Goal: Transaction & Acquisition: Purchase product/service

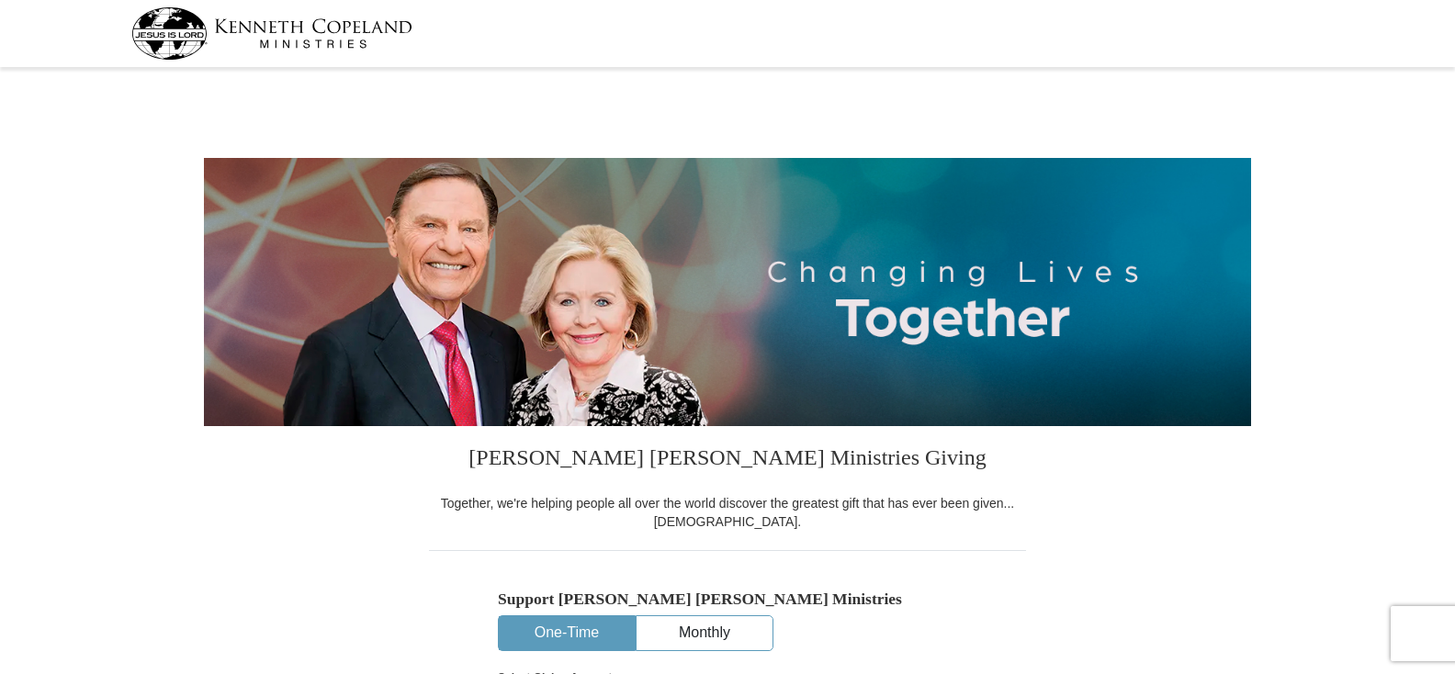
select select "AR"
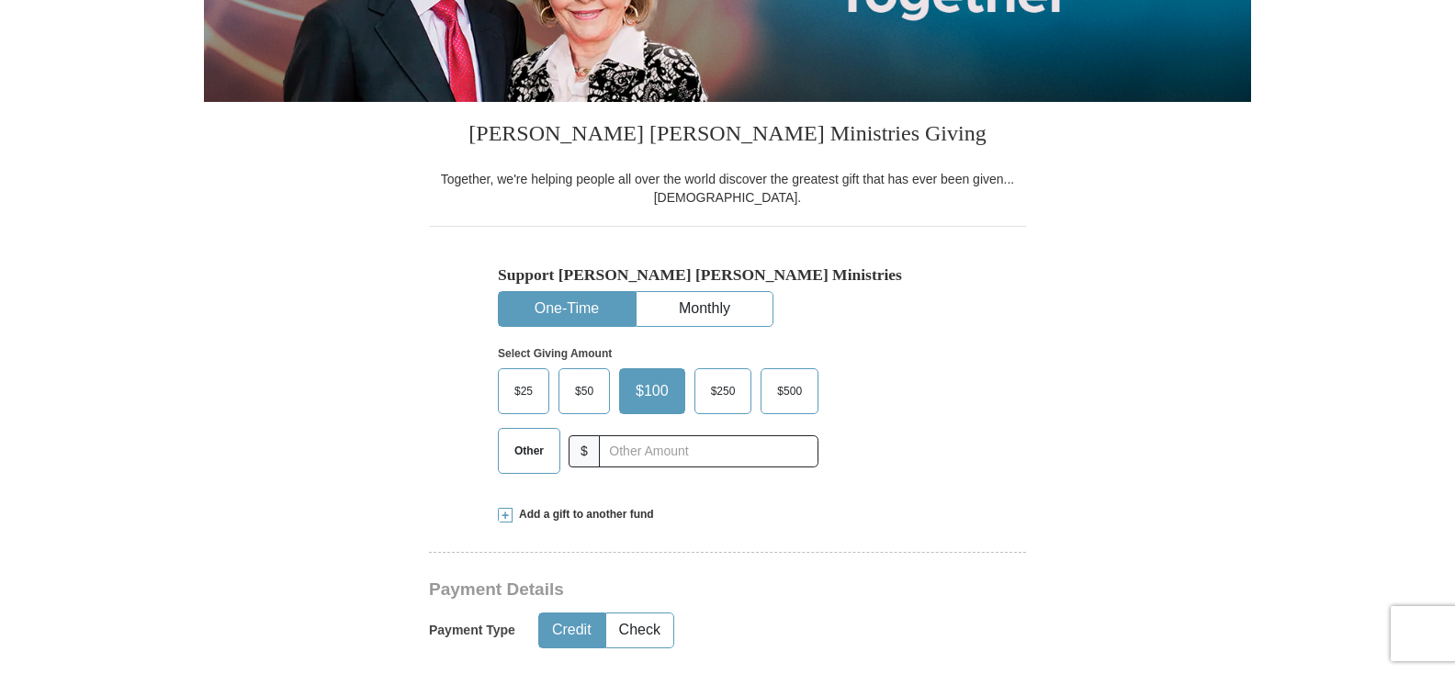
scroll to position [367, 0]
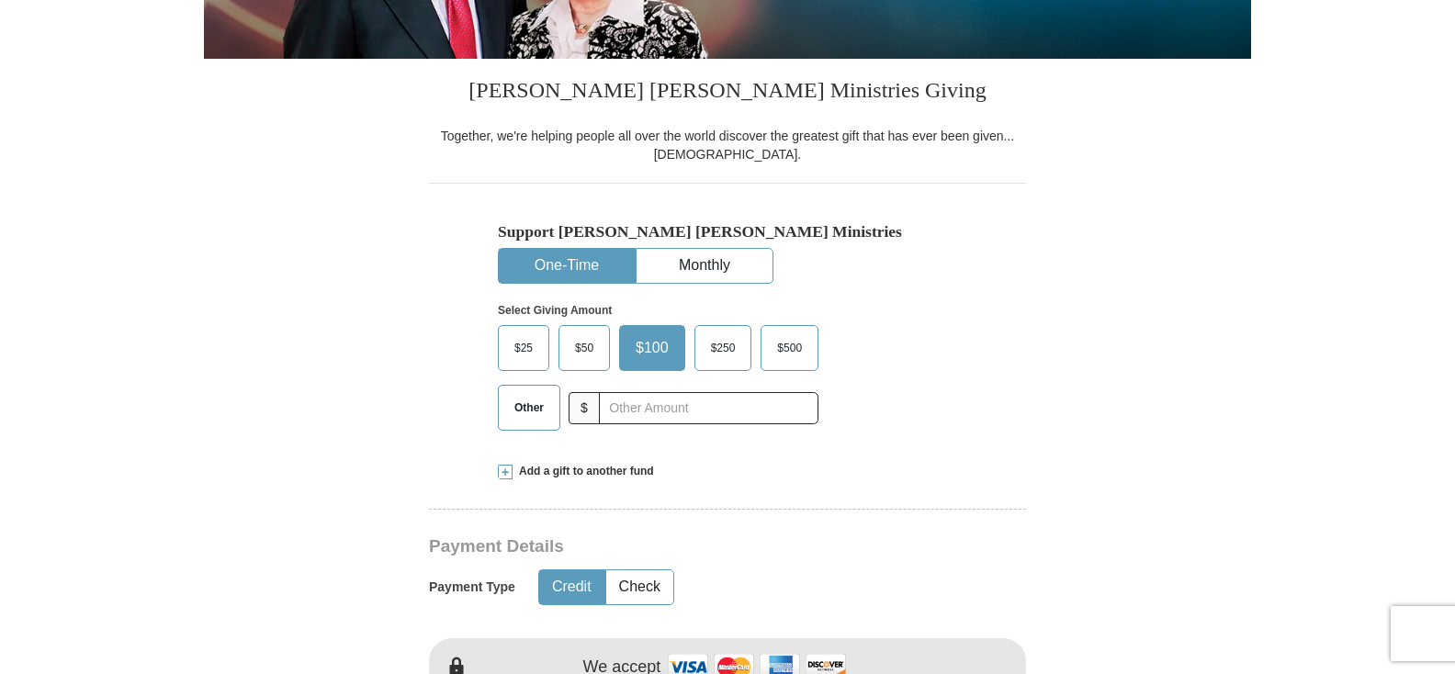
click at [517, 358] on span "$25" at bounding box center [523, 348] width 37 height 28
click at [0, 0] on input "$25" at bounding box center [0, 0] width 0 height 0
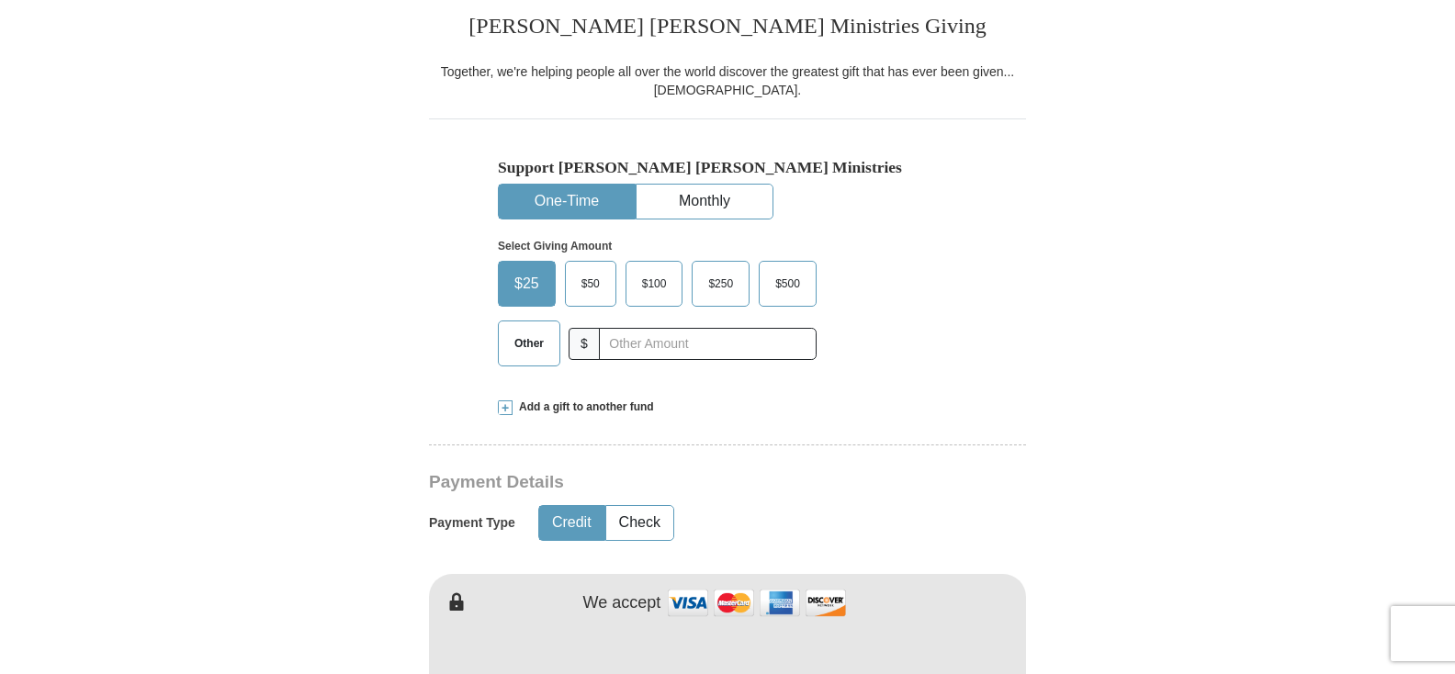
scroll to position [459, 0]
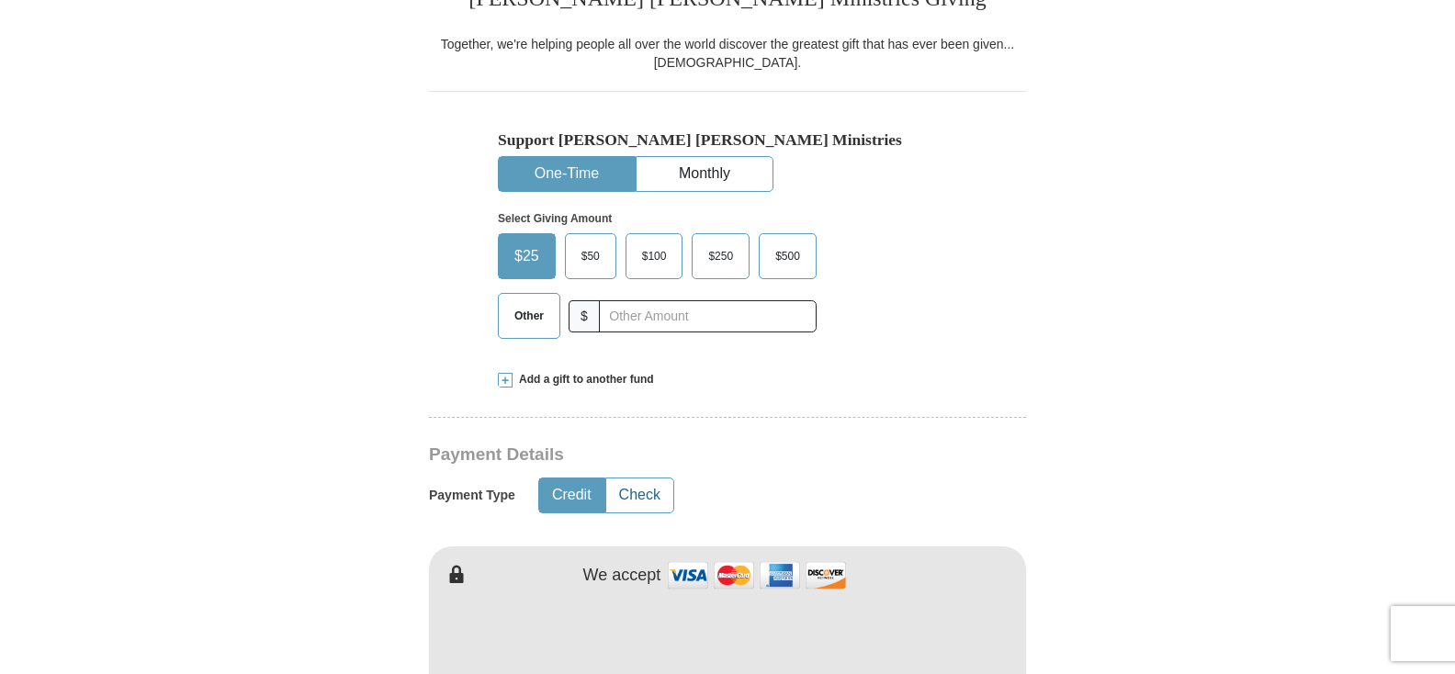
click at [637, 502] on button "Check" at bounding box center [639, 495] width 67 height 34
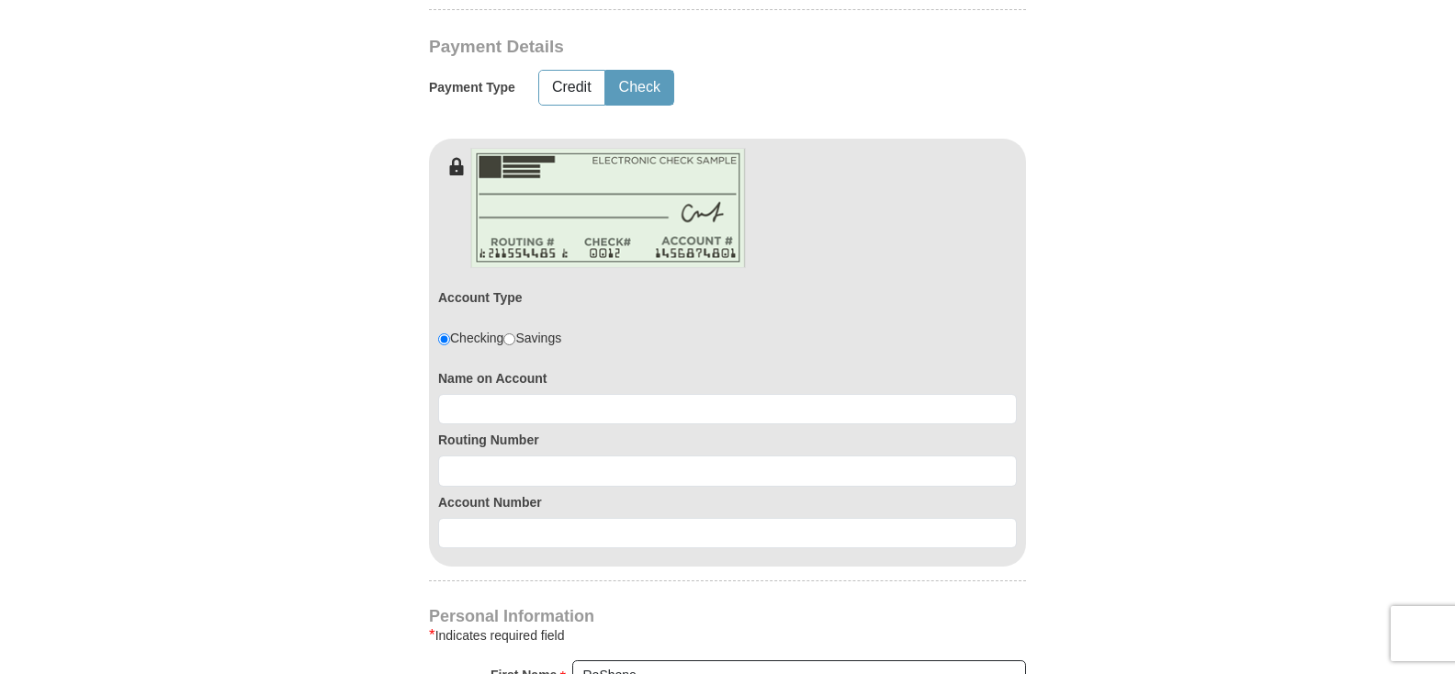
scroll to position [918, 0]
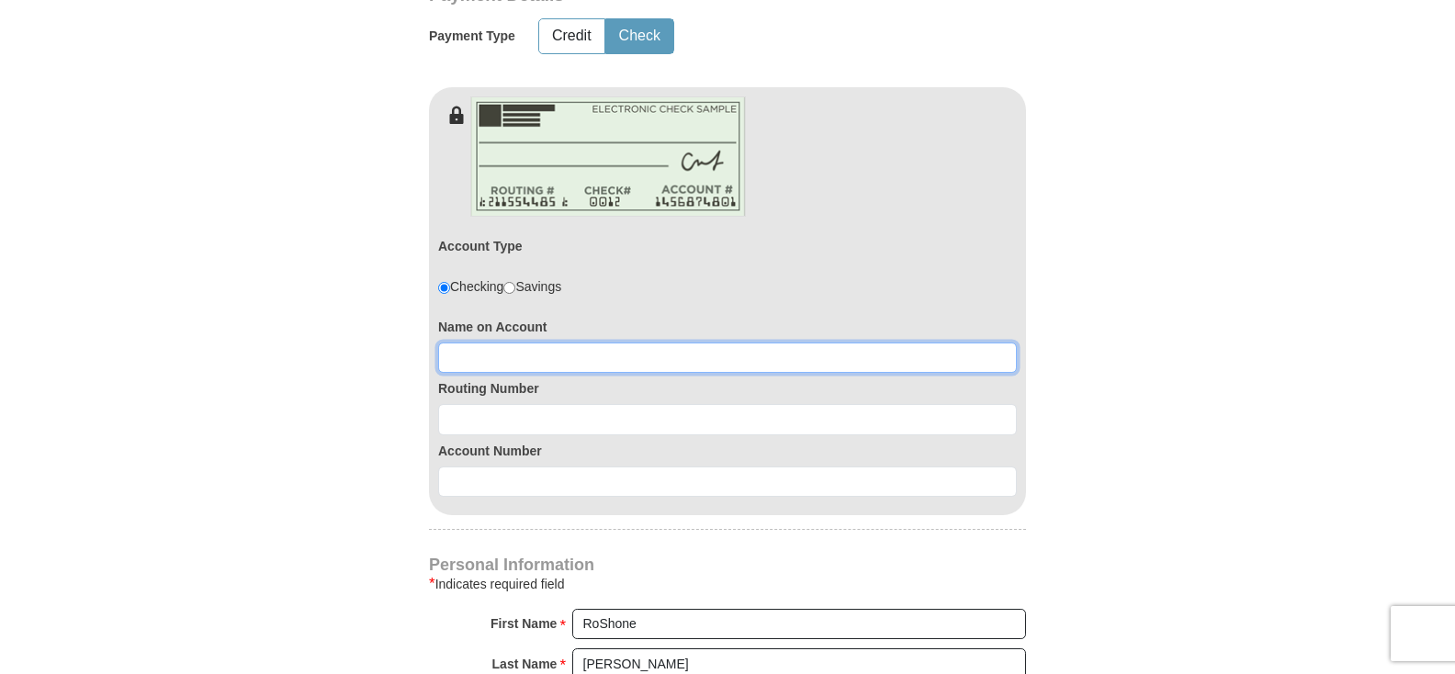
click at [499, 361] on input at bounding box center [727, 358] width 579 height 31
type input "[PERSON_NAME]"
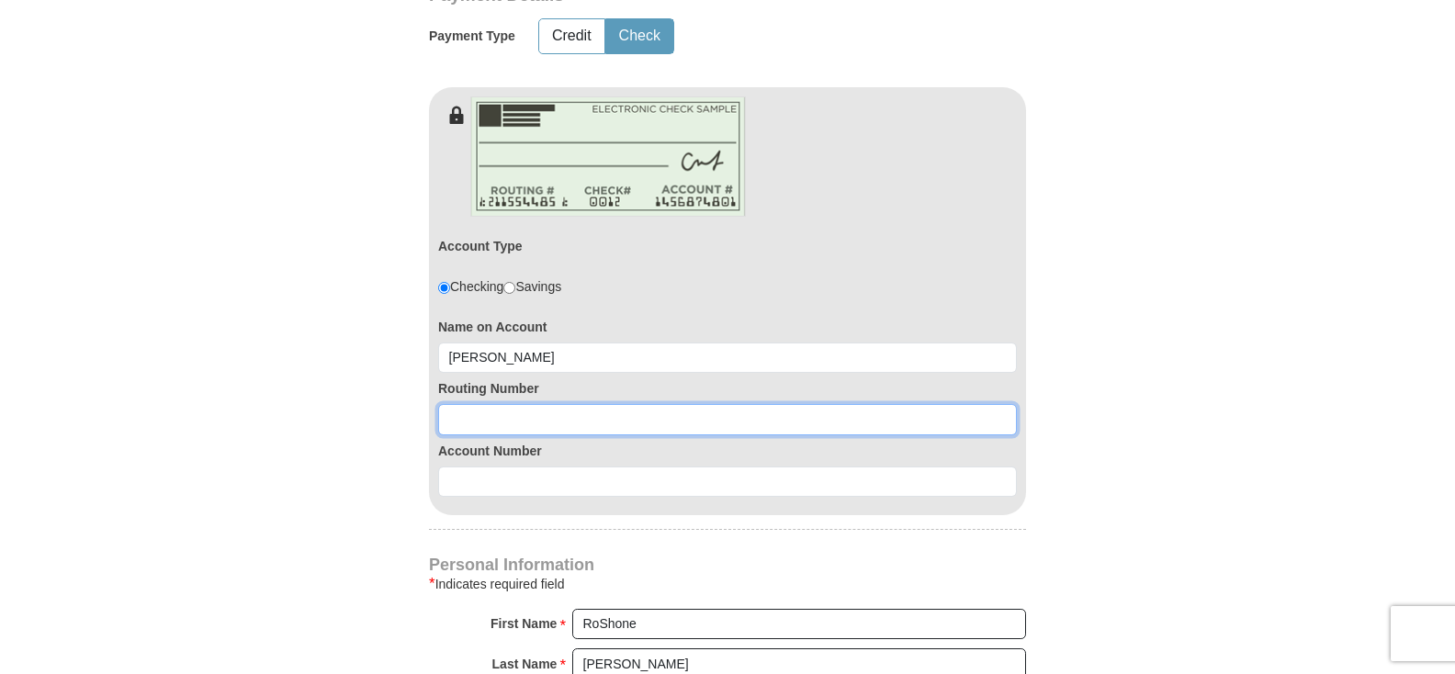
click at [477, 425] on input at bounding box center [727, 419] width 579 height 31
type input "082000109"
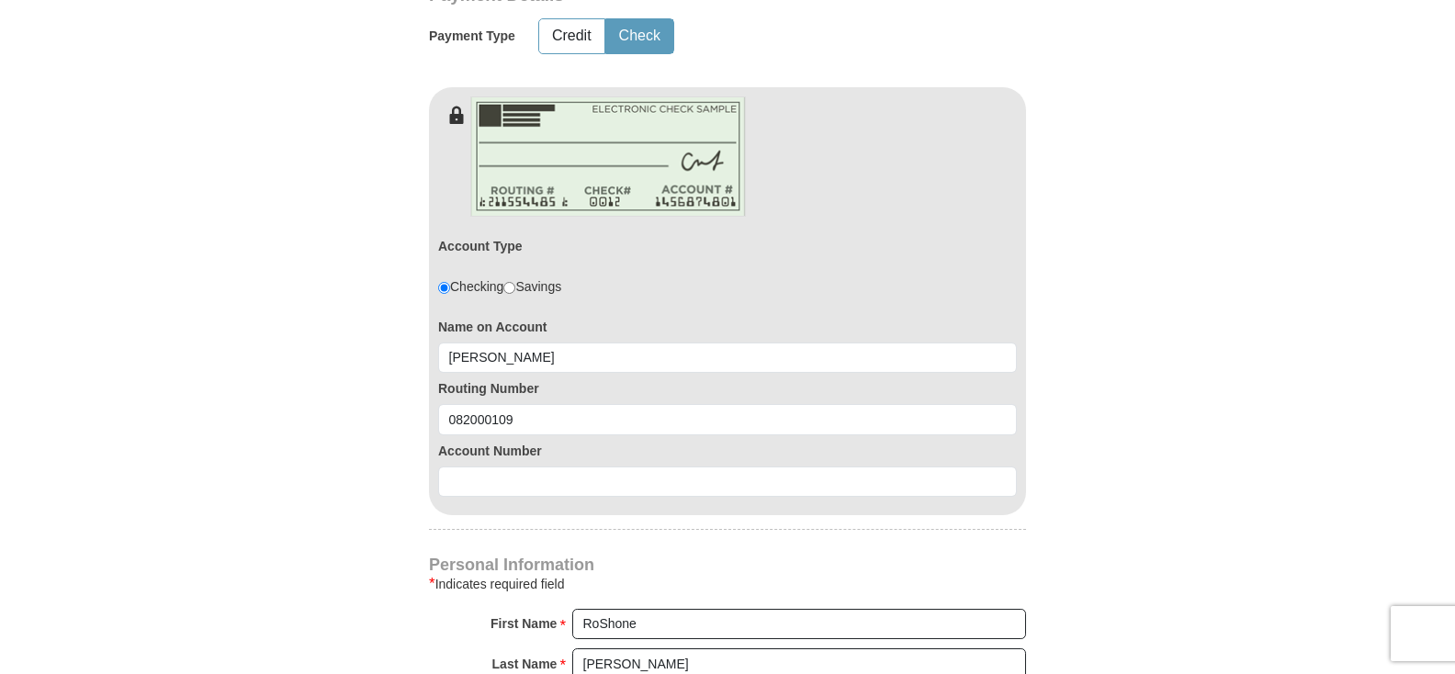
click at [576, 464] on div "Account Number" at bounding box center [727, 466] width 579 height 62
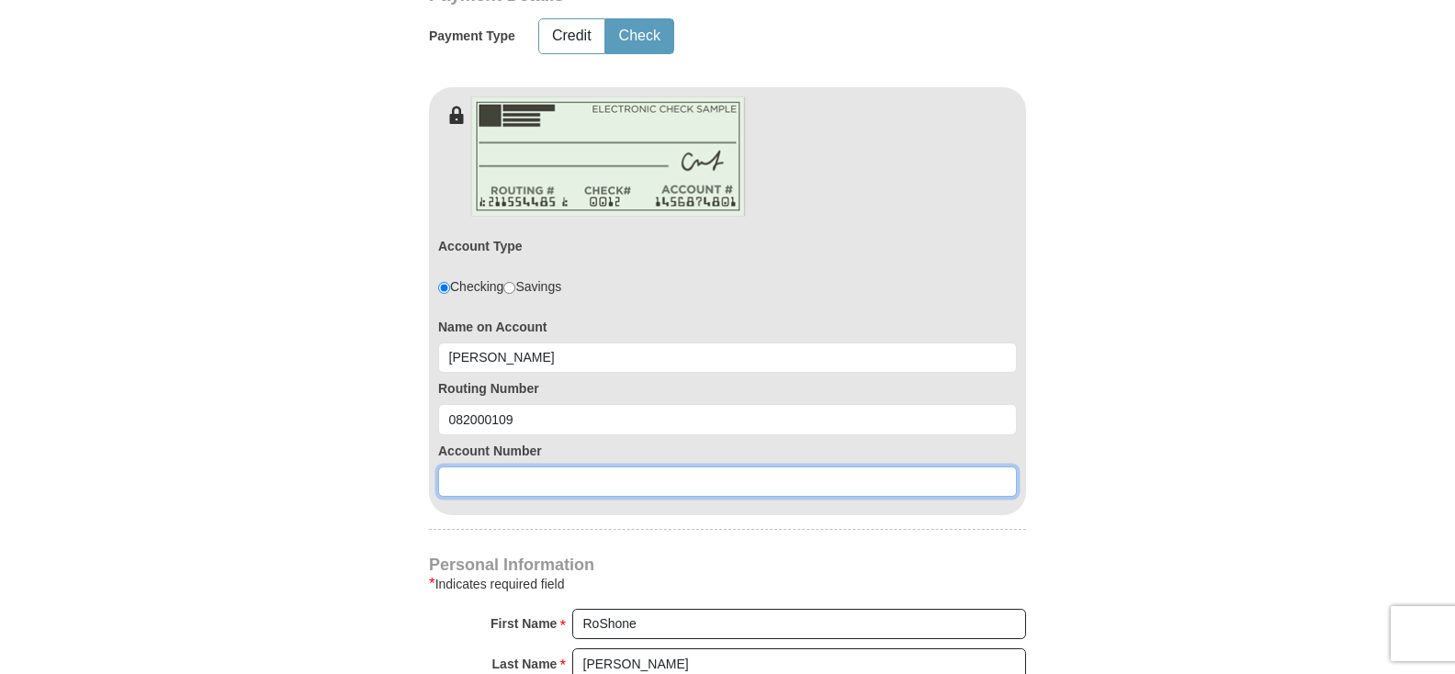
click at [488, 484] on input at bounding box center [727, 481] width 579 height 31
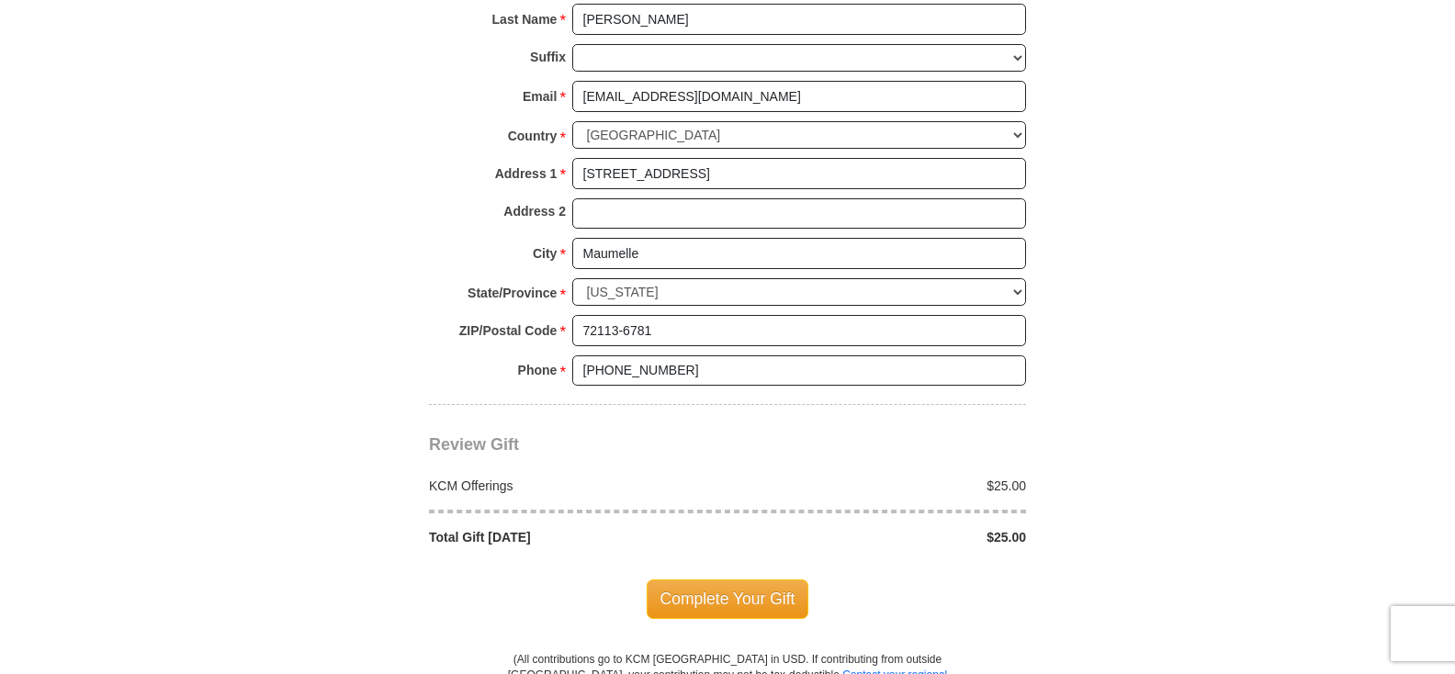
scroll to position [1653, 0]
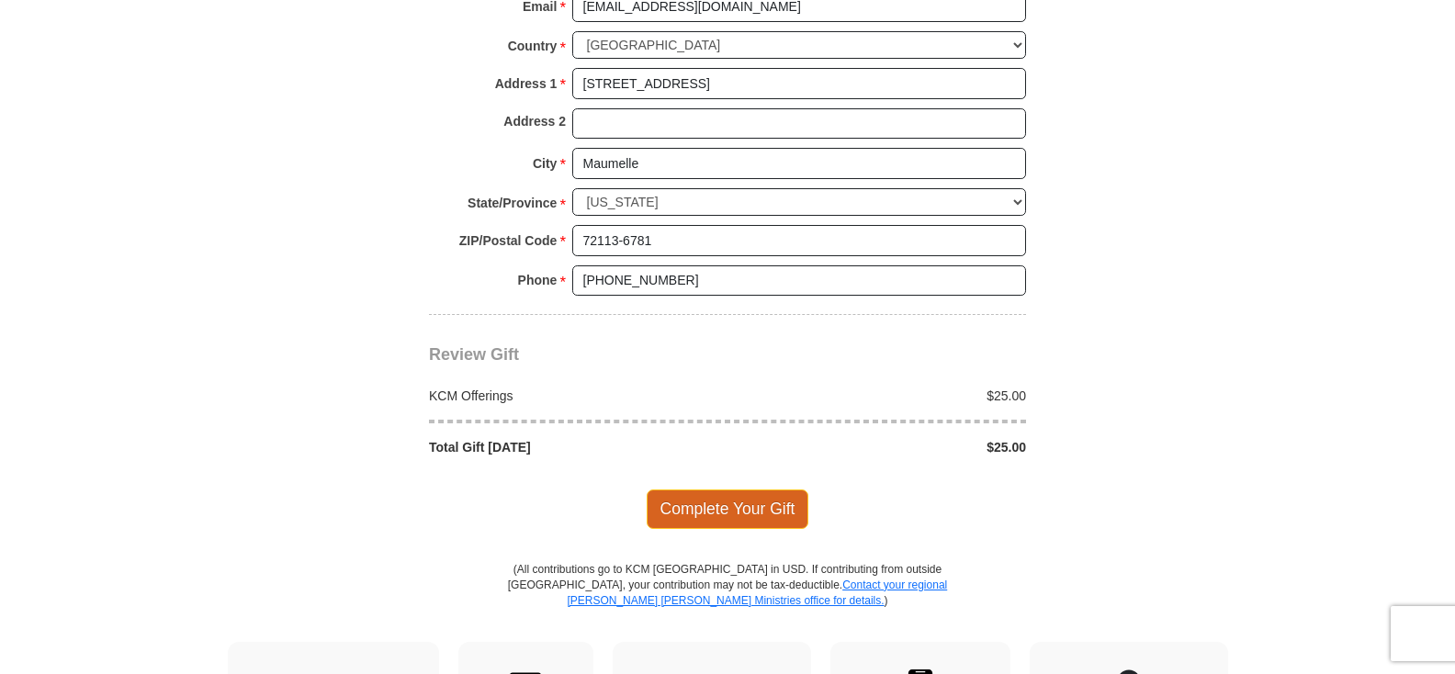
type input "0201206796"
click at [724, 522] on span "Complete Your Gift" at bounding box center [727, 508] width 163 height 39
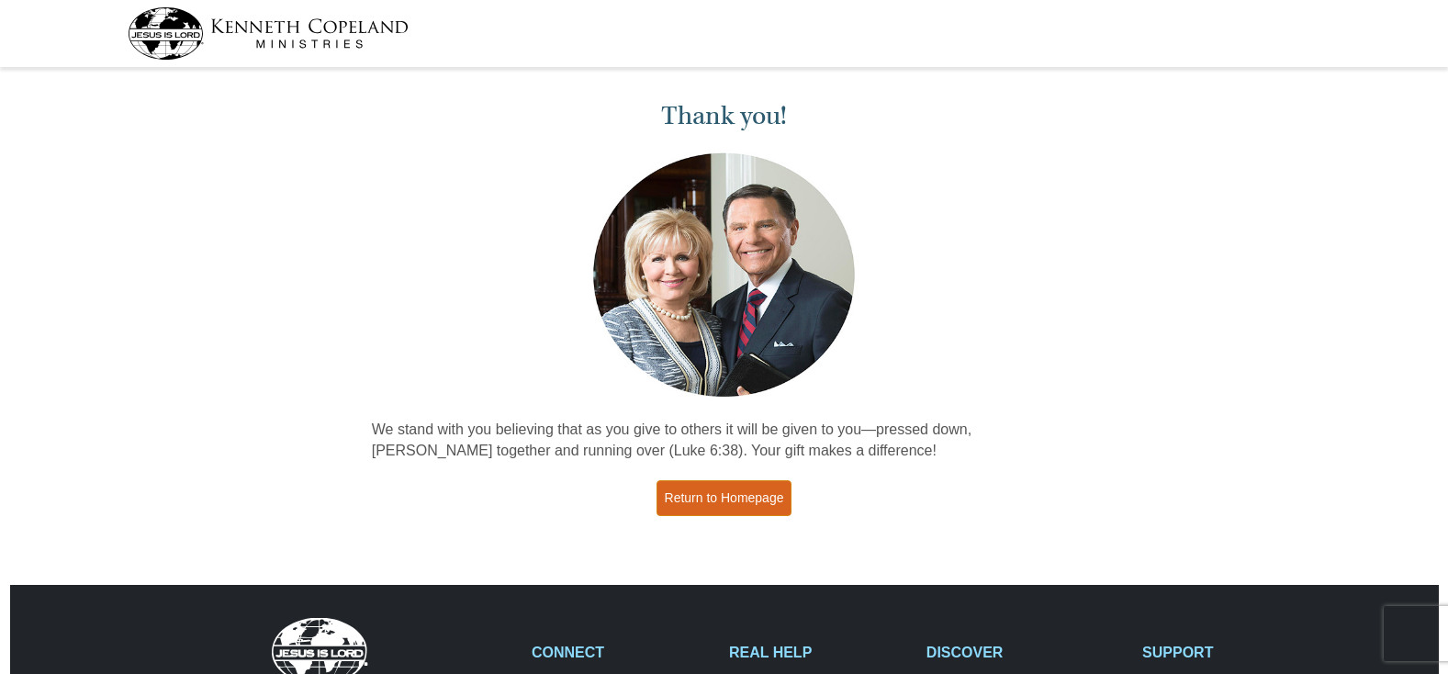
click at [751, 490] on link "Return to Homepage" at bounding box center [725, 498] width 136 height 36
